Goal: Transaction & Acquisition: Purchase product/service

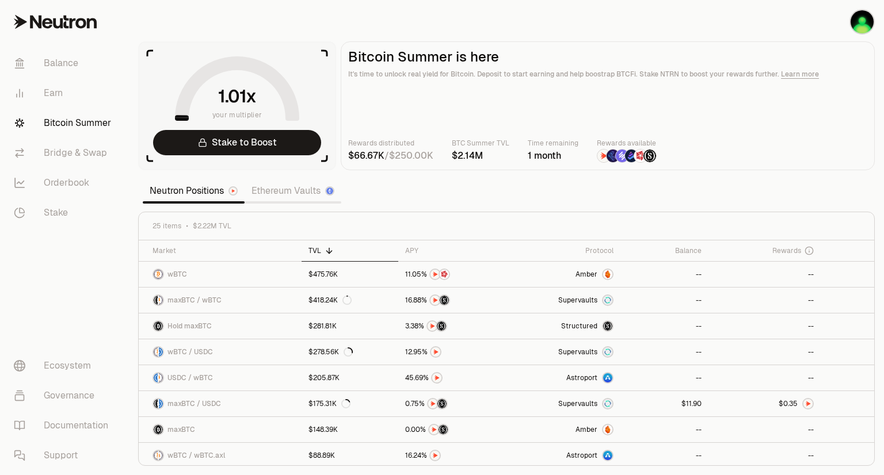
click at [286, 192] on link "Ethereum Vaults" at bounding box center [292, 190] width 97 height 23
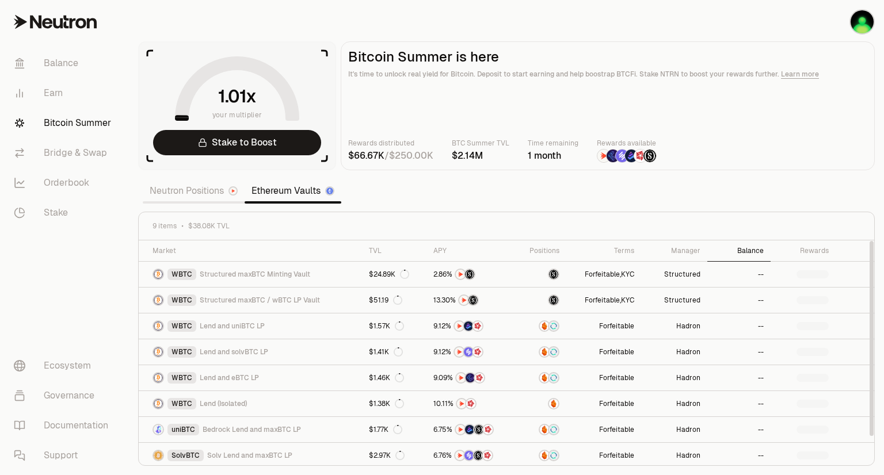
click at [743, 249] on div "Balance" at bounding box center [738, 250] width 49 height 9
click at [854, 20] on img "button" at bounding box center [861, 21] width 23 height 23
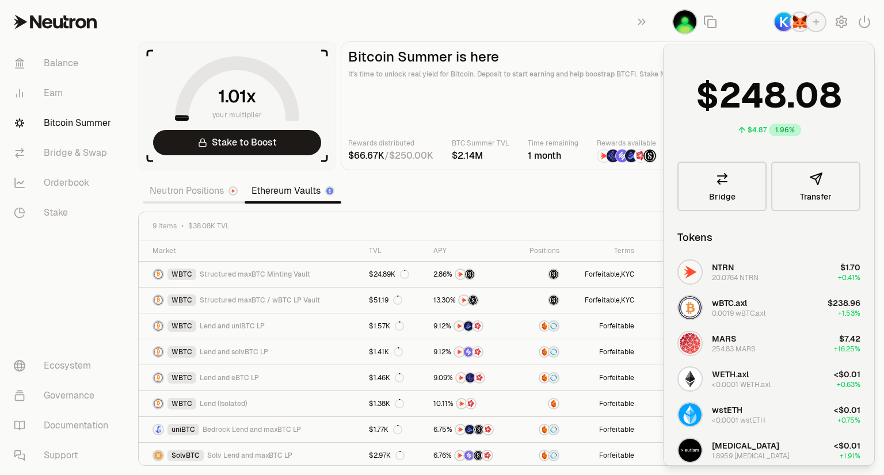
click at [544, 220] on div "9 items $38.08K TVL" at bounding box center [506, 226] width 735 height 28
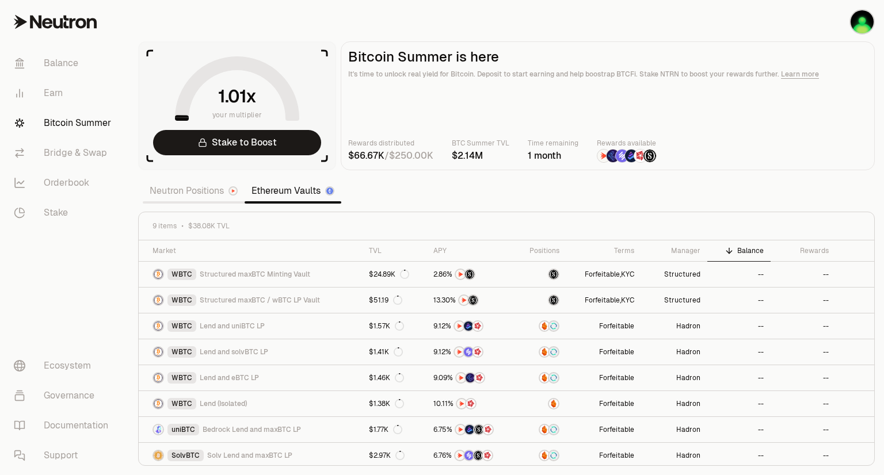
click at [183, 189] on link "Neutron Positions" at bounding box center [194, 190] width 102 height 23
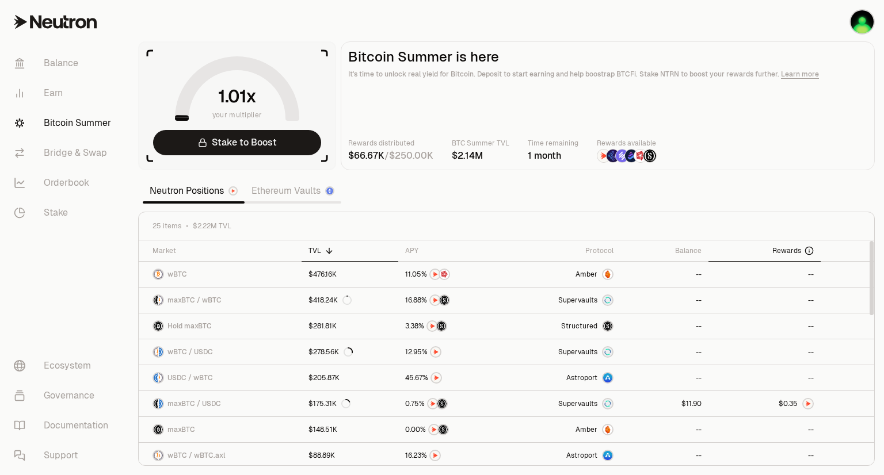
click at [779, 254] on span "Rewards" at bounding box center [786, 250] width 29 height 9
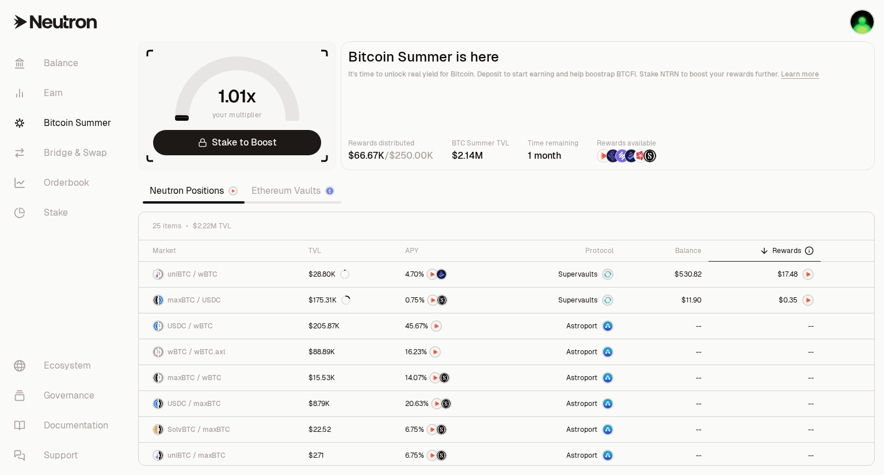
click at [267, 197] on link "Ethereum Vaults" at bounding box center [292, 190] width 97 height 23
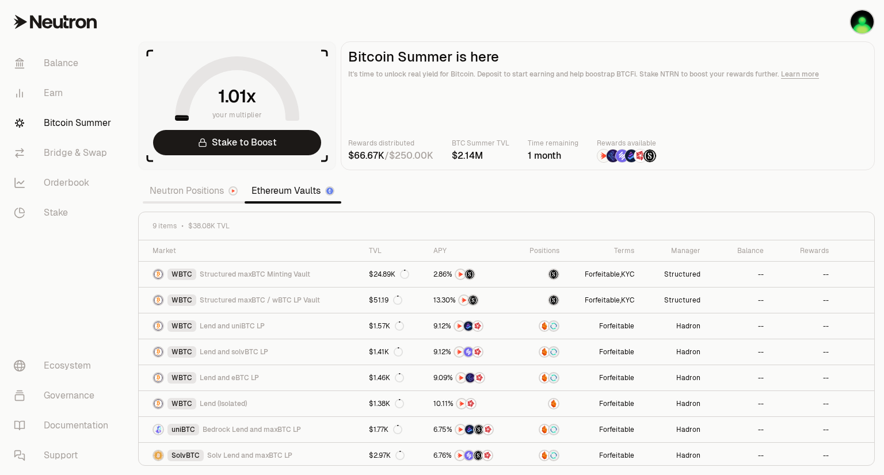
click at [196, 196] on link "Neutron Positions" at bounding box center [194, 190] width 102 height 23
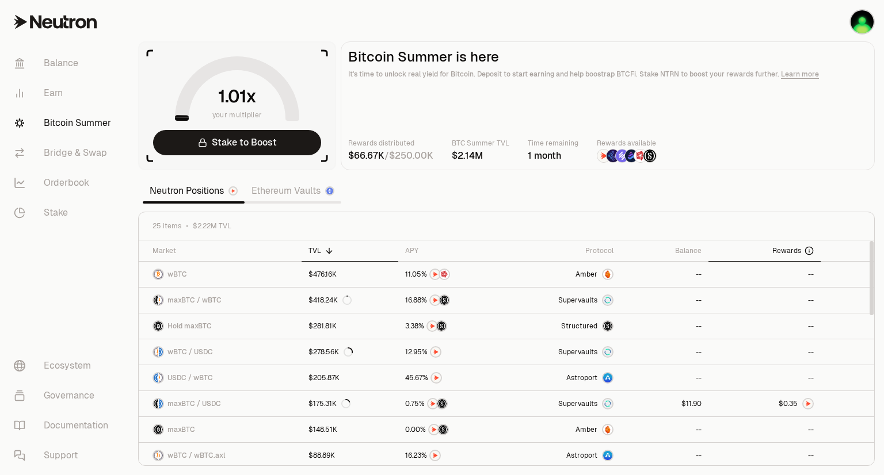
click at [773, 249] on span "Rewards" at bounding box center [786, 250] width 29 height 9
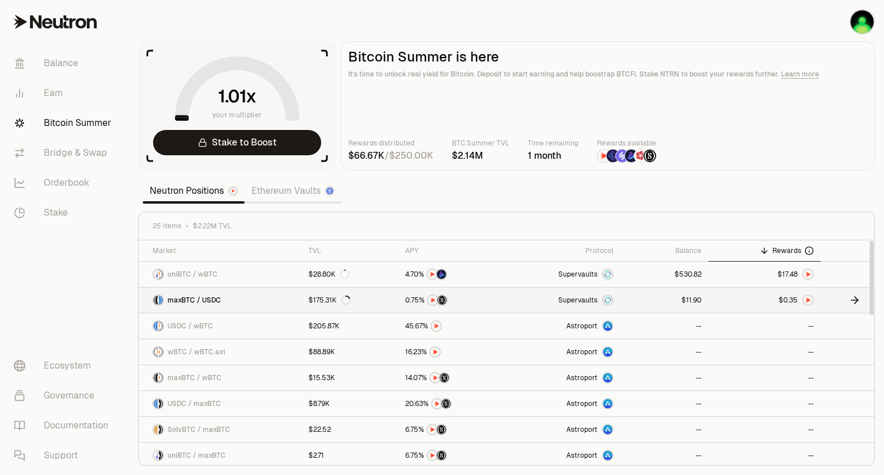
click at [543, 297] on link "Supervaults" at bounding box center [563, 300] width 114 height 25
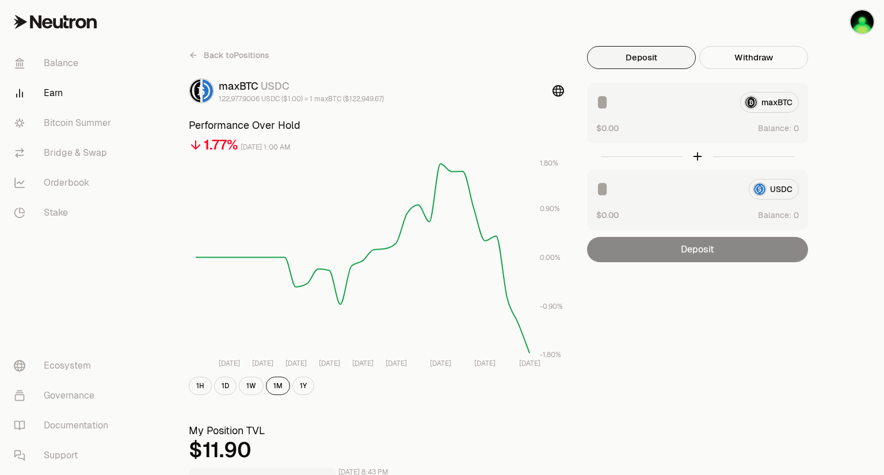
click at [759, 192] on div "USDC" at bounding box center [697, 189] width 202 height 21
click at [58, 132] on link "Bitcoin Summer" at bounding box center [65, 123] width 120 height 30
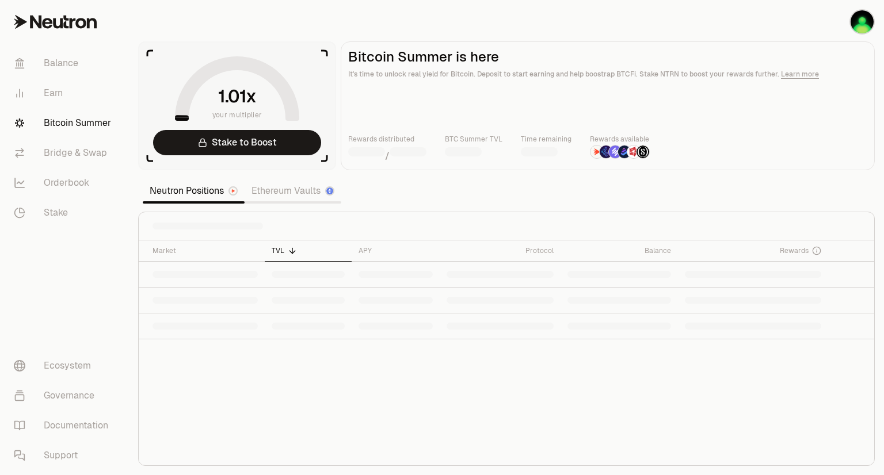
click at [272, 187] on link "Ethereum Vaults" at bounding box center [292, 190] width 97 height 23
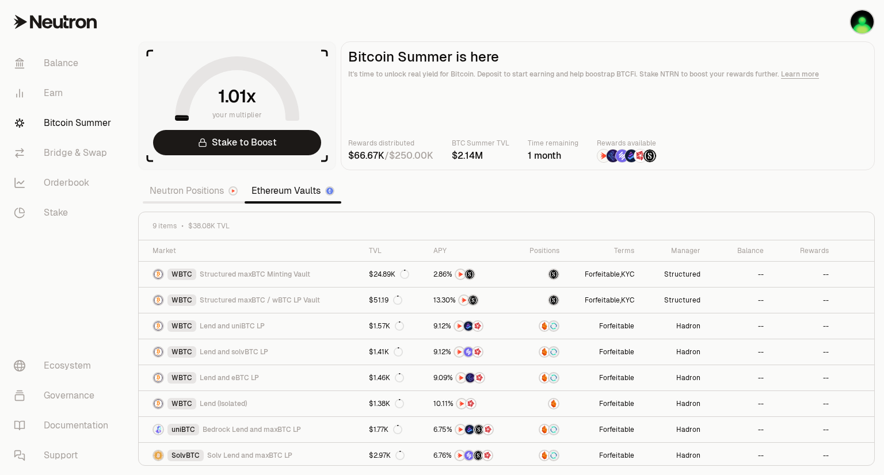
click at [178, 193] on link "Neutron Positions" at bounding box center [194, 190] width 102 height 23
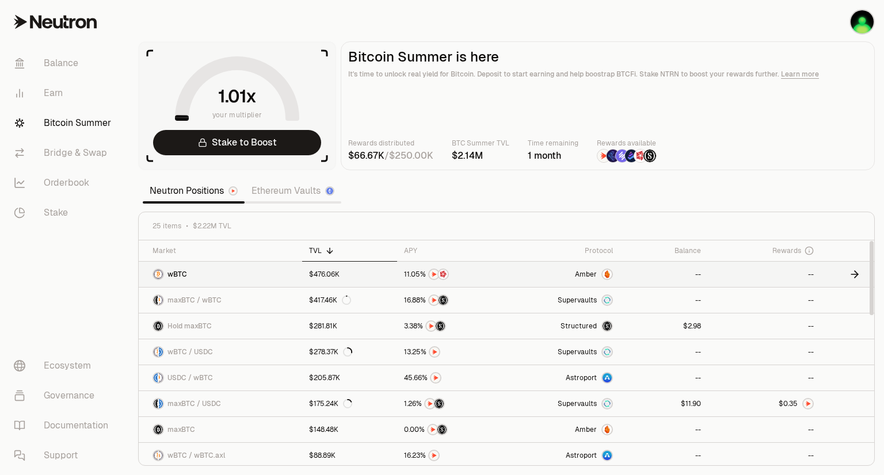
click at [362, 275] on link "$476.06K" at bounding box center [349, 274] width 95 height 25
click at [345, 277] on link "$476.06K" at bounding box center [349, 274] width 95 height 25
click at [212, 404] on span "maxBTC / USDC" at bounding box center [193, 403] width 53 height 9
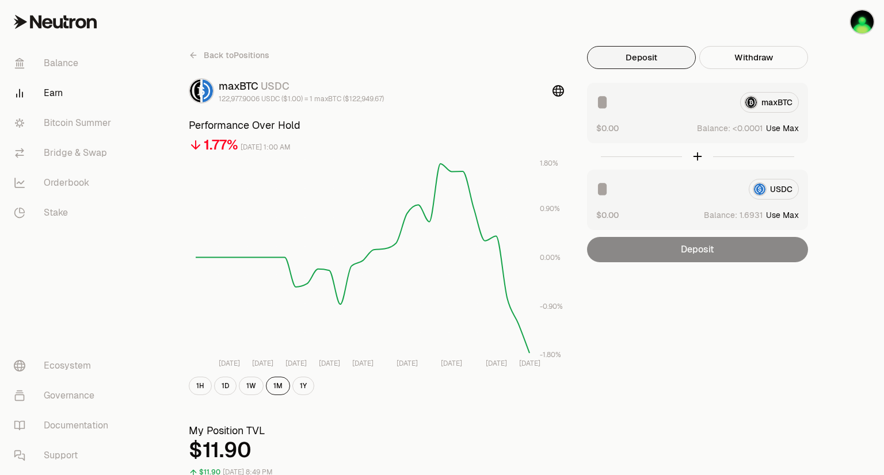
click at [759, 104] on div "maxBTC" at bounding box center [697, 102] width 202 height 21
click at [769, 182] on div "USDC" at bounding box center [697, 189] width 202 height 21
click at [770, 191] on div "USDC" at bounding box center [697, 189] width 202 height 21
click at [610, 194] on input at bounding box center [667, 189] width 143 height 21
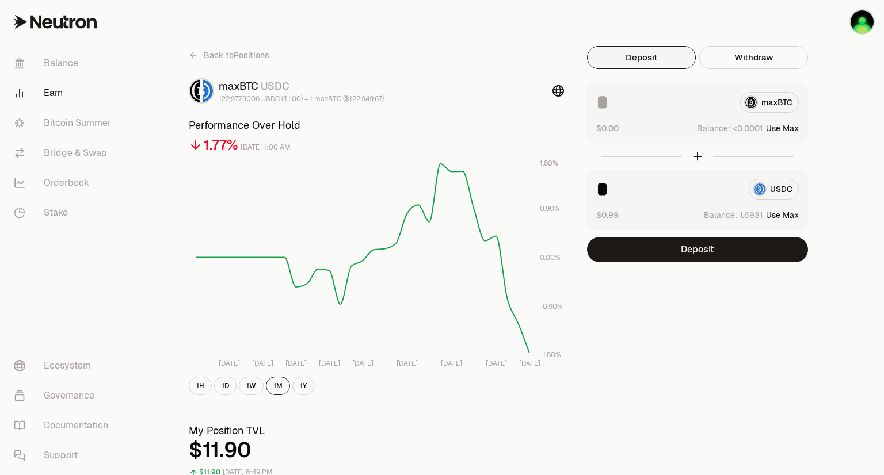
click at [776, 215] on button "Use Max" at bounding box center [782, 215] width 33 height 12
type input "********"
click at [778, 134] on div "maxBTC $0.00 Balance: Use Max" at bounding box center [697, 113] width 221 height 60
click at [789, 126] on button "Use Max" at bounding box center [782, 129] width 33 height 12
type input "**********"
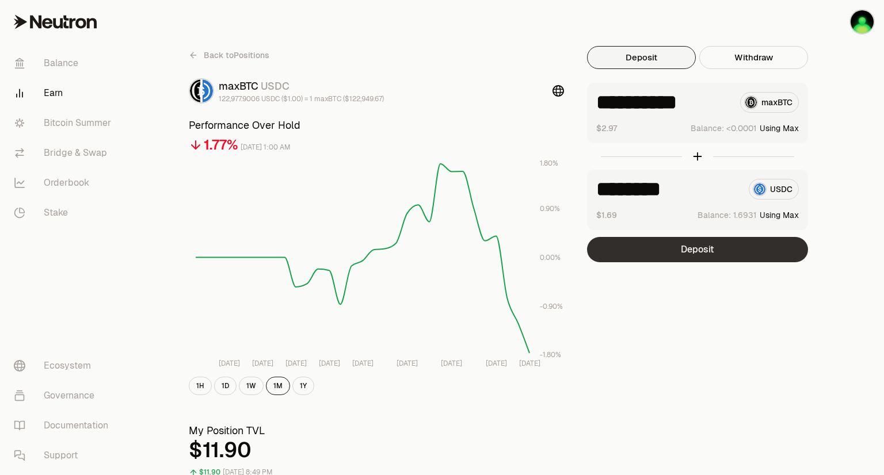
click at [641, 247] on button "Deposit" at bounding box center [697, 249] width 221 height 25
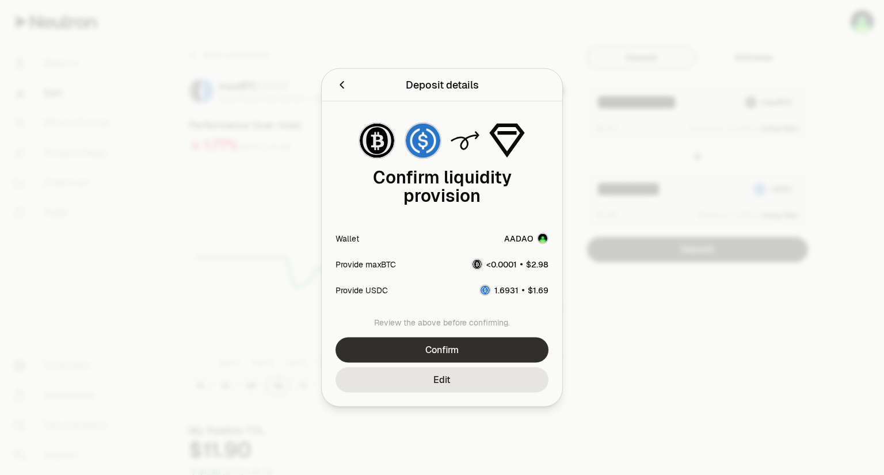
click at [436, 343] on button "Confirm" at bounding box center [441, 350] width 213 height 25
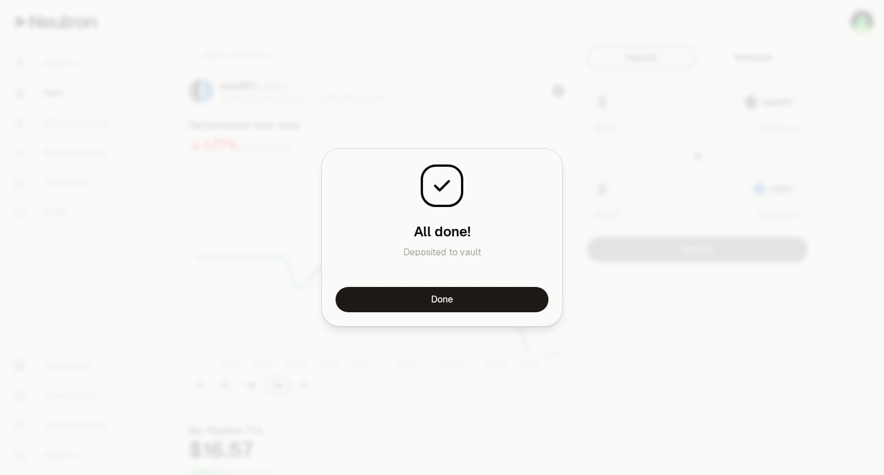
click at [425, 313] on div "Done" at bounding box center [442, 306] width 240 height 39
click at [413, 300] on button "Done" at bounding box center [441, 299] width 213 height 25
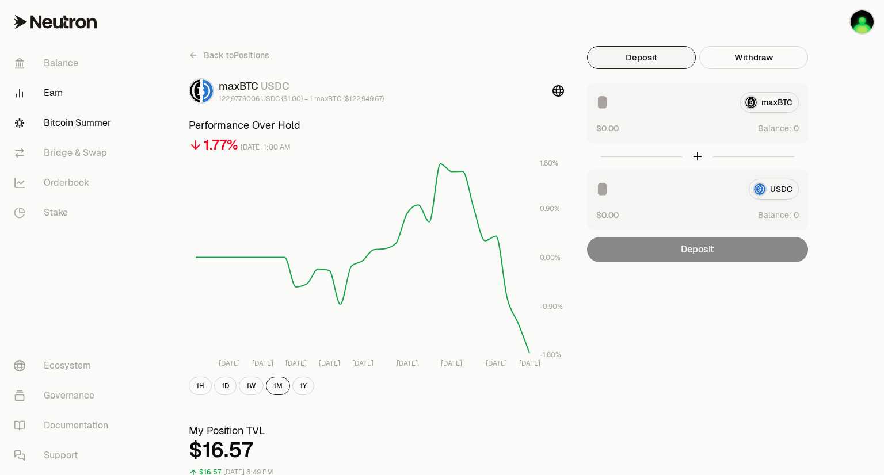
click at [79, 129] on link "Bitcoin Summer" at bounding box center [65, 123] width 120 height 30
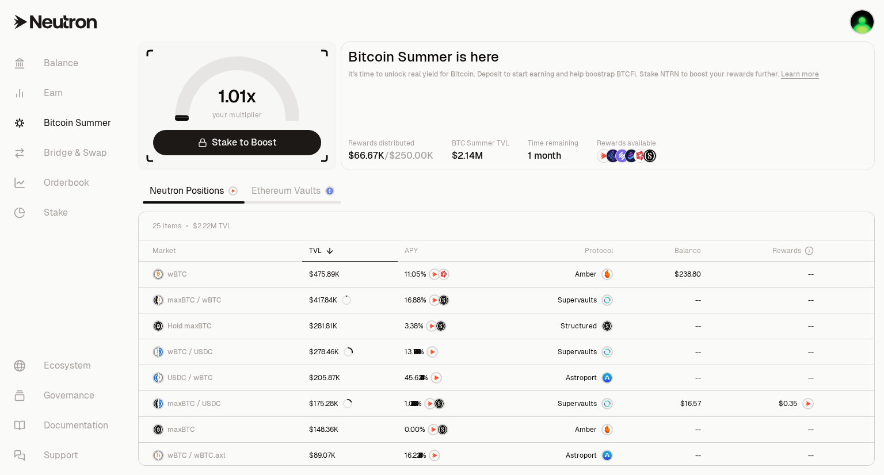
click at [274, 200] on link "Ethereum Vaults" at bounding box center [292, 190] width 97 height 23
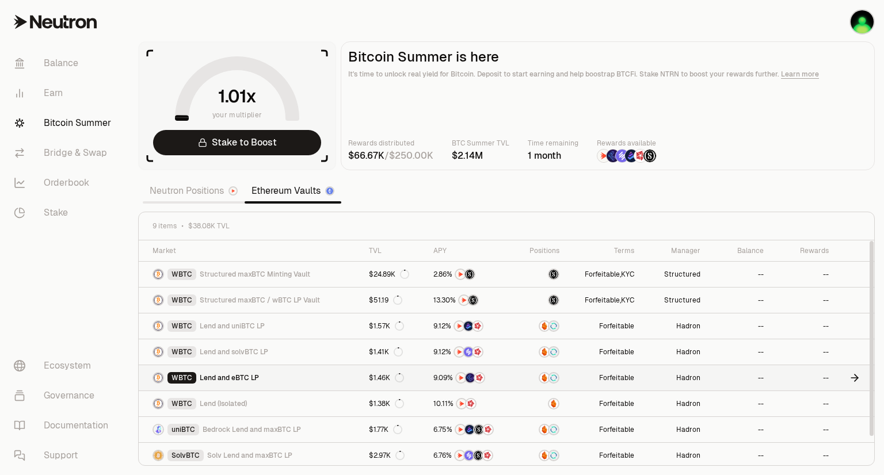
scroll to position [28, 0]
